Goal: Task Accomplishment & Management: Manage account settings

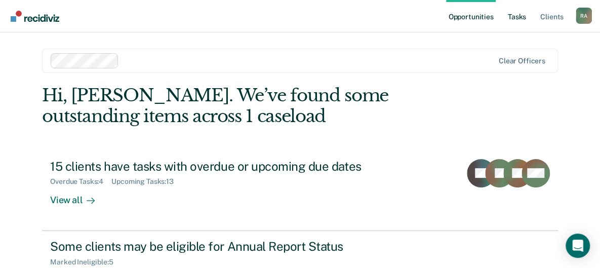
click at [517, 18] on link "Tasks" at bounding box center [517, 16] width 22 height 32
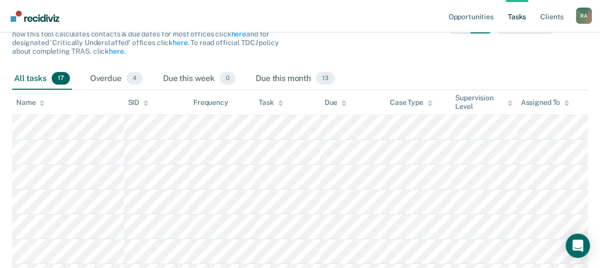
scroll to position [274, 0]
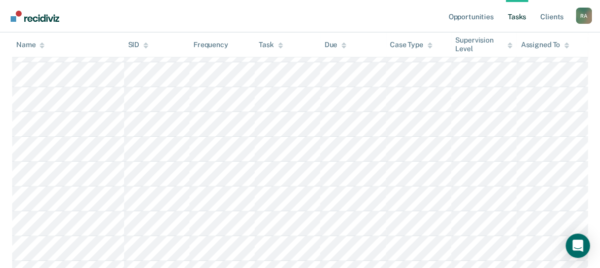
click at [280, 44] on icon at bounding box center [280, 43] width 5 height 3
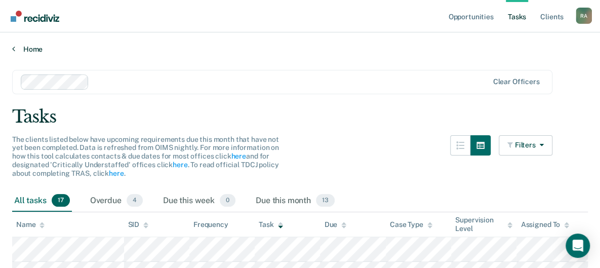
click at [280, 45] on link "Home" at bounding box center [299, 49] width 575 height 9
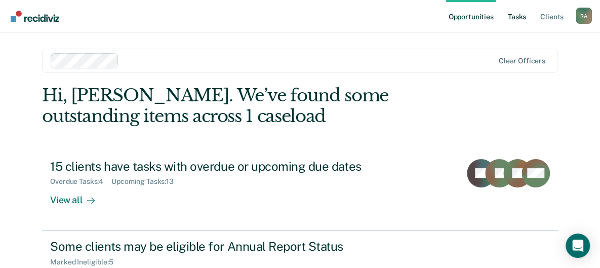
click at [525, 15] on link "Tasks" at bounding box center [517, 16] width 22 height 32
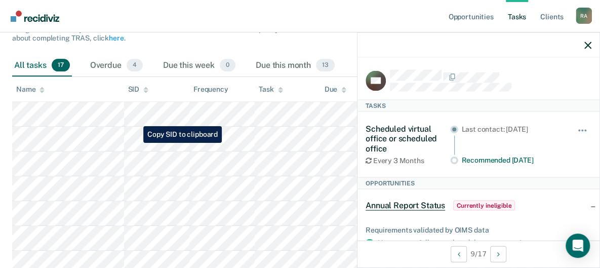
scroll to position [122, 0]
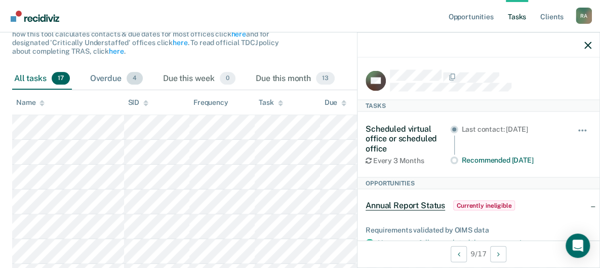
click at [124, 83] on div "Overdue 4" at bounding box center [116, 79] width 57 height 22
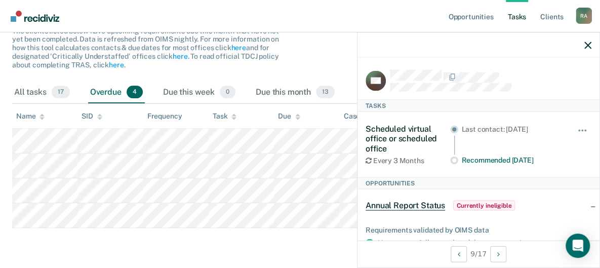
click at [186, 247] on main "Clear officers Tasks The clients listed below have upcoming requirements due th…" at bounding box center [300, 105] width 600 height 320
click at [285, 92] on div "Due this month 13" at bounding box center [295, 92] width 83 height 22
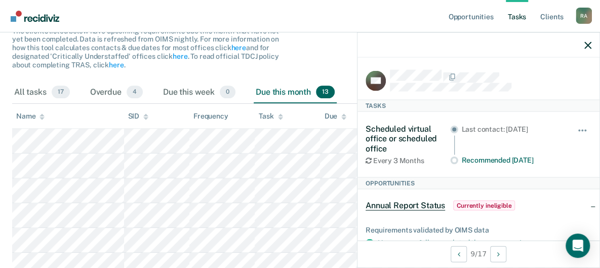
click at [285, 92] on div "Due this month 13" at bounding box center [295, 92] width 83 height 22
click at [30, 94] on div "All tasks 17" at bounding box center [42, 92] width 60 height 22
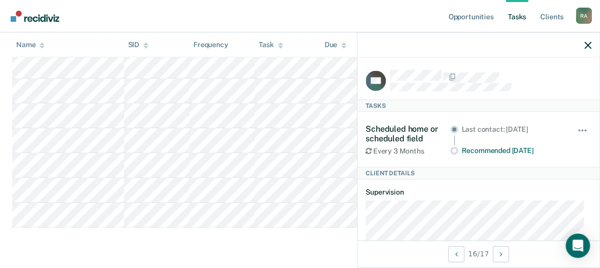
scroll to position [324, 0]
